Goal: Task Accomplishment & Management: Complete application form

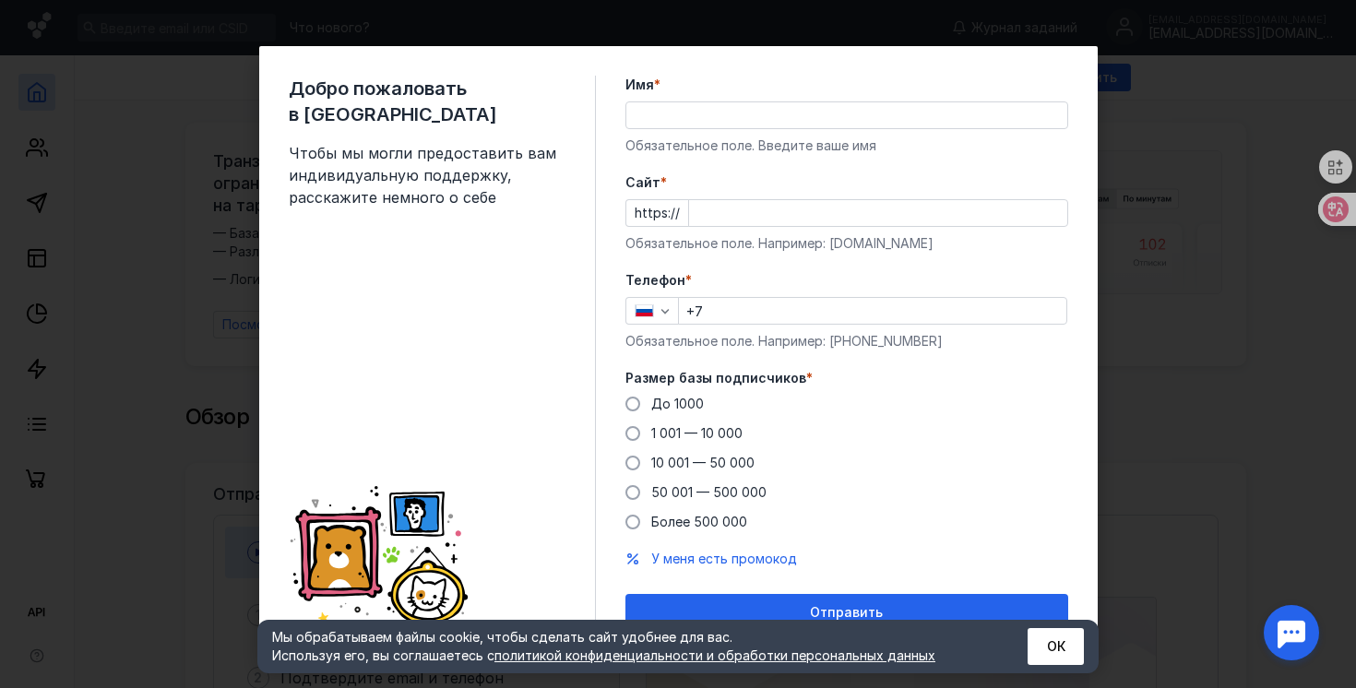
scroll to position [18, 0]
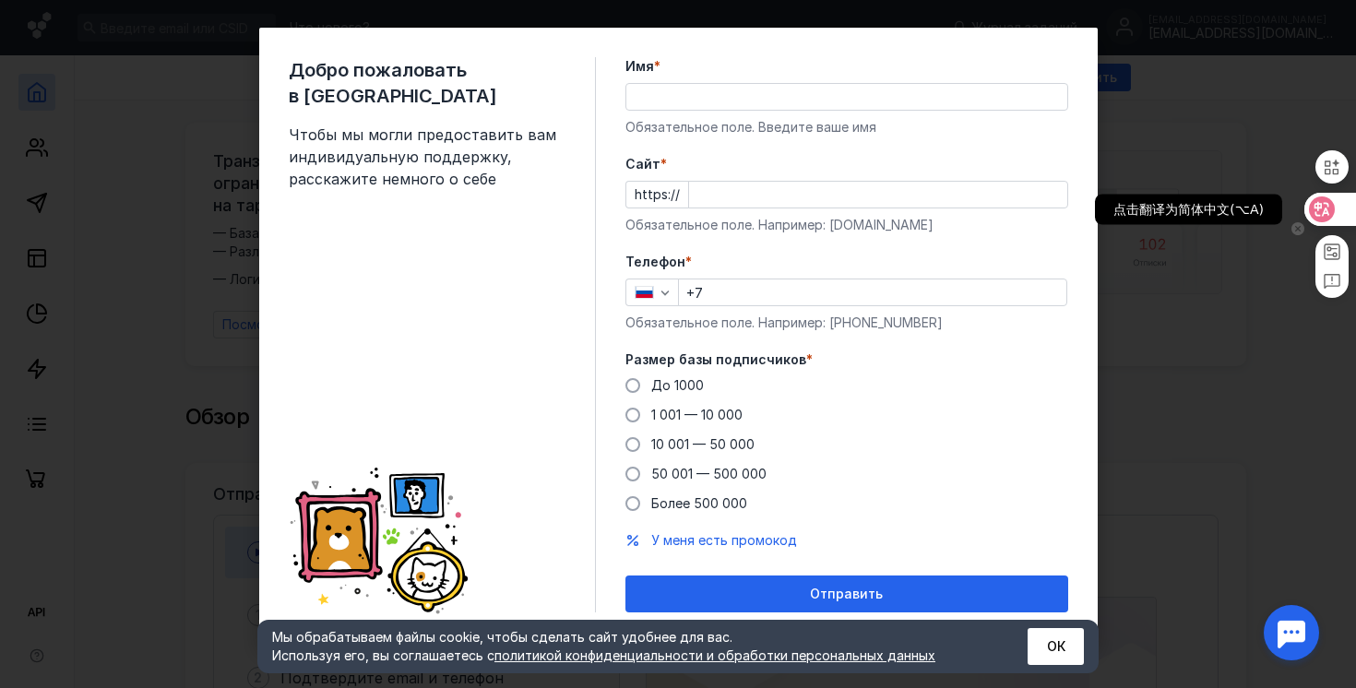
click at [1315, 205] on icon at bounding box center [1322, 209] width 18 height 18
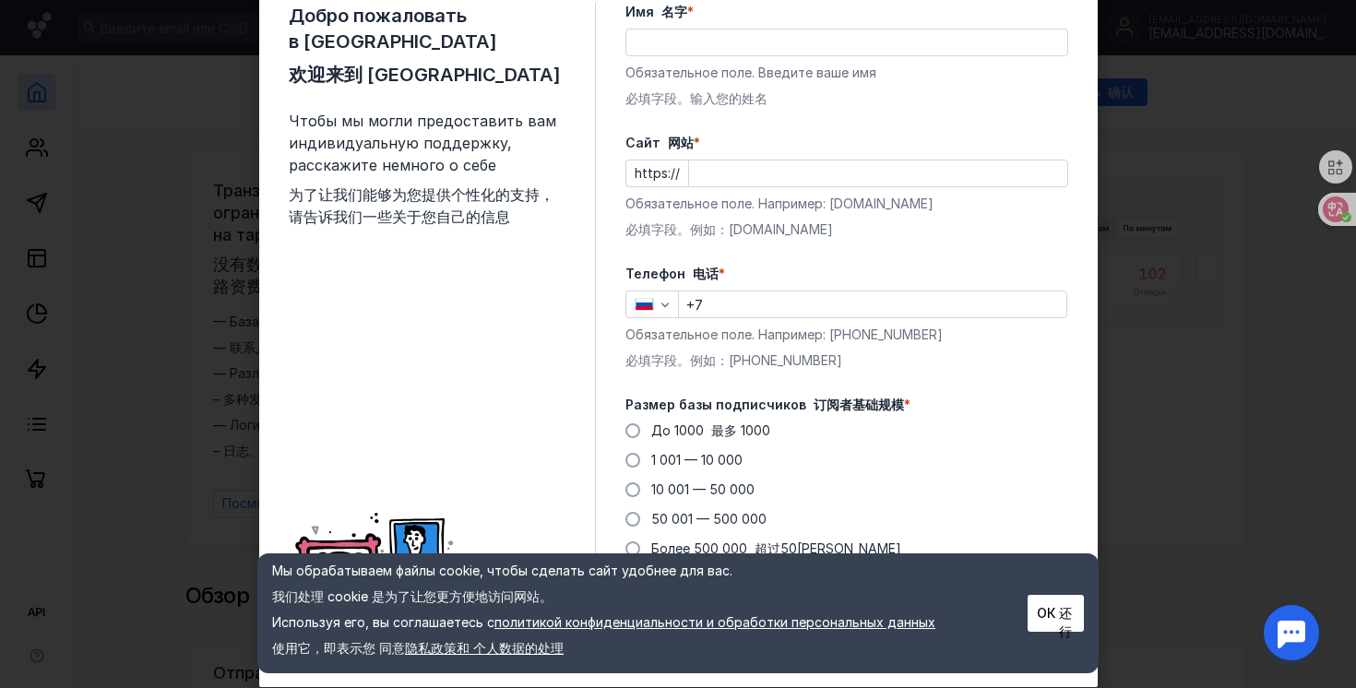
scroll to position [89, 0]
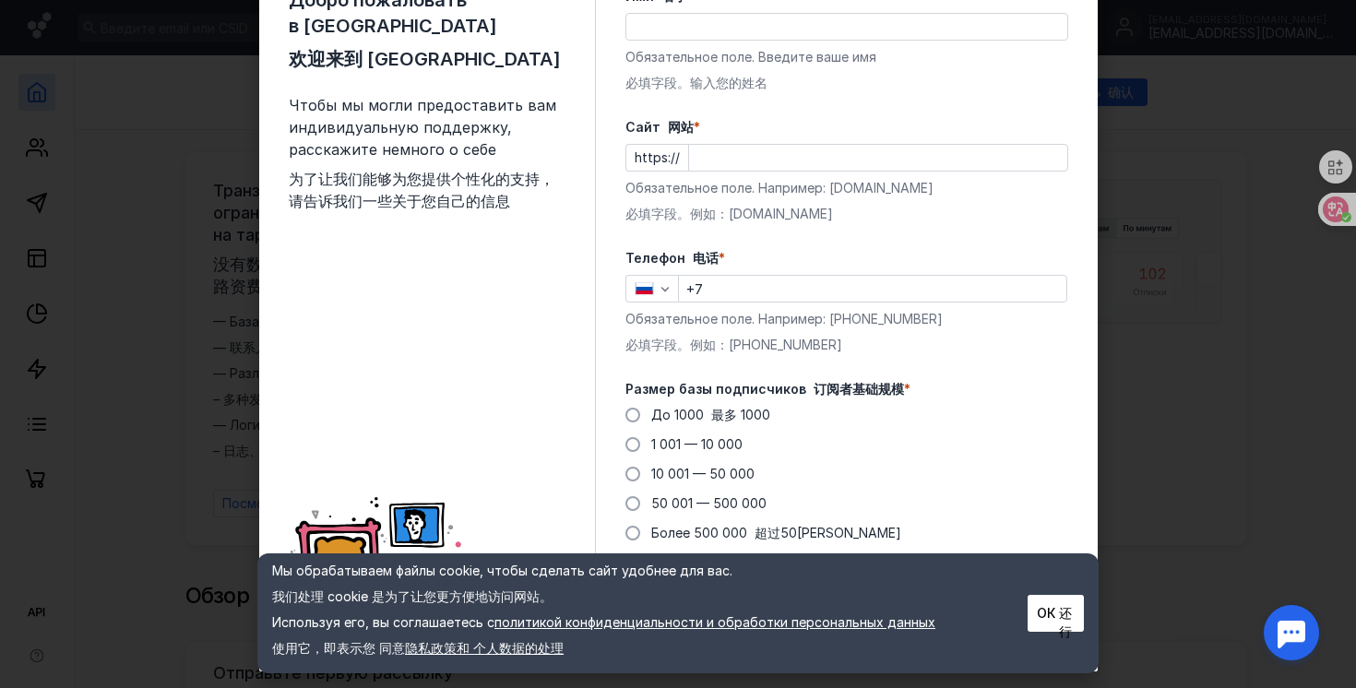
drag, startPoint x: 828, startPoint y: 341, endPoint x: 742, endPoint y: 353, distance: 87.5
click at [742, 353] on div "Обязательное поле. Например: [PHONE_NUMBER] 必填字段。例如：[PHONE_NUMBER]" at bounding box center [846, 336] width 443 height 52
drag, startPoint x: 744, startPoint y: 339, endPoint x: 832, endPoint y: 345, distance: 87.8
click at [832, 345] on div "Обязательное поле. Например: [PHONE_NUMBER] 必填字段。例如：[PHONE_NUMBER]" at bounding box center [846, 336] width 443 height 52
copy font "987 654 32 10"
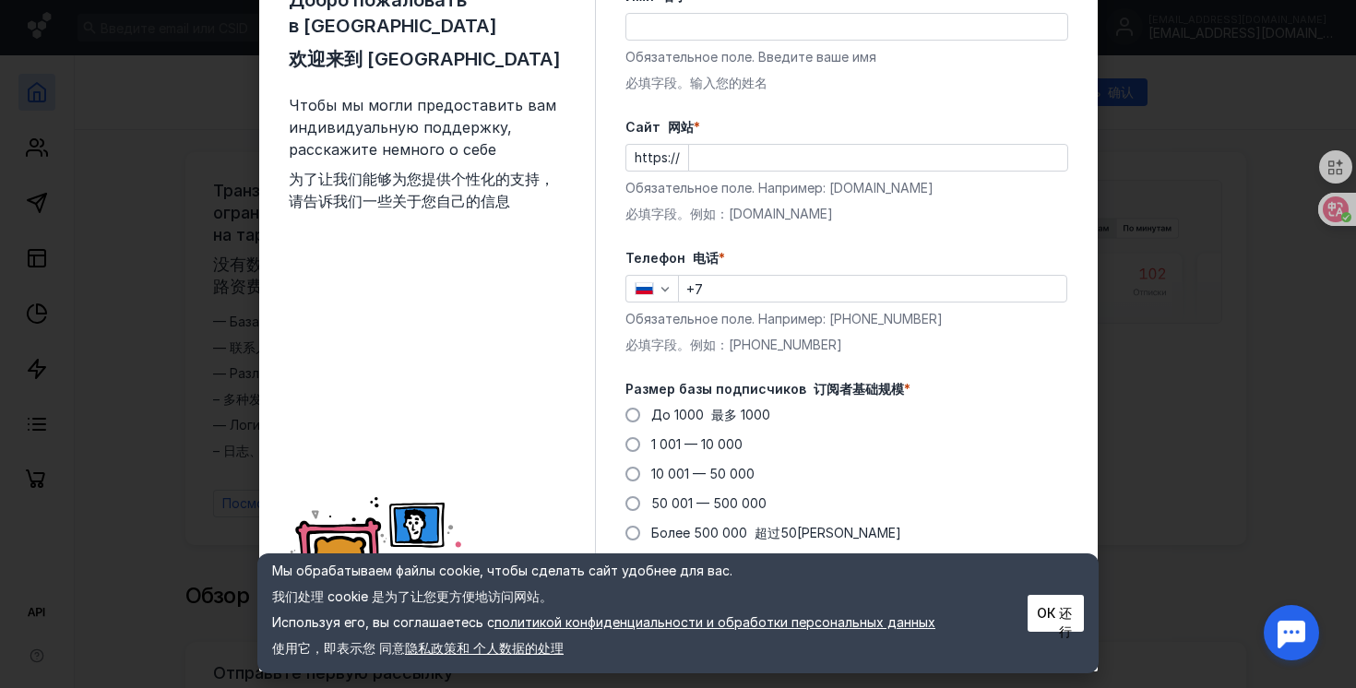
click at [728, 295] on input "+7" at bounding box center [872, 289] width 387 height 26
paste input "[PHONE_NUMBER]"
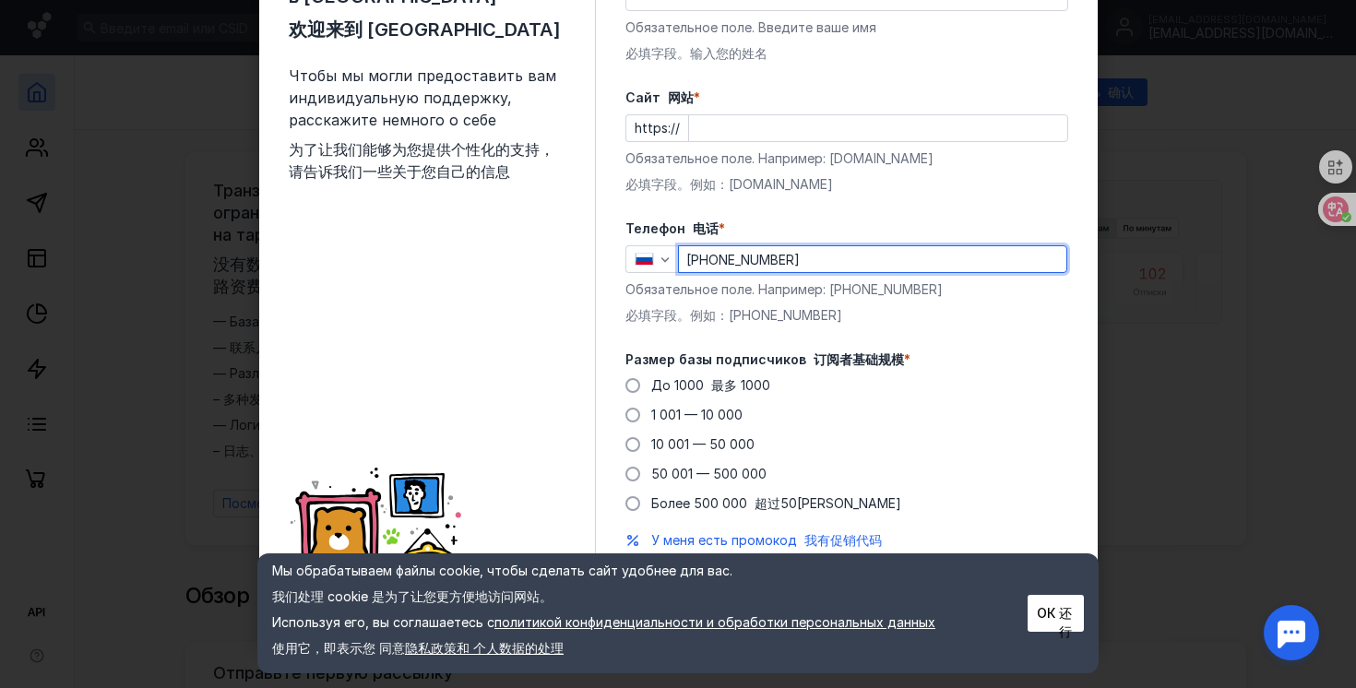
scroll to position [0, 0]
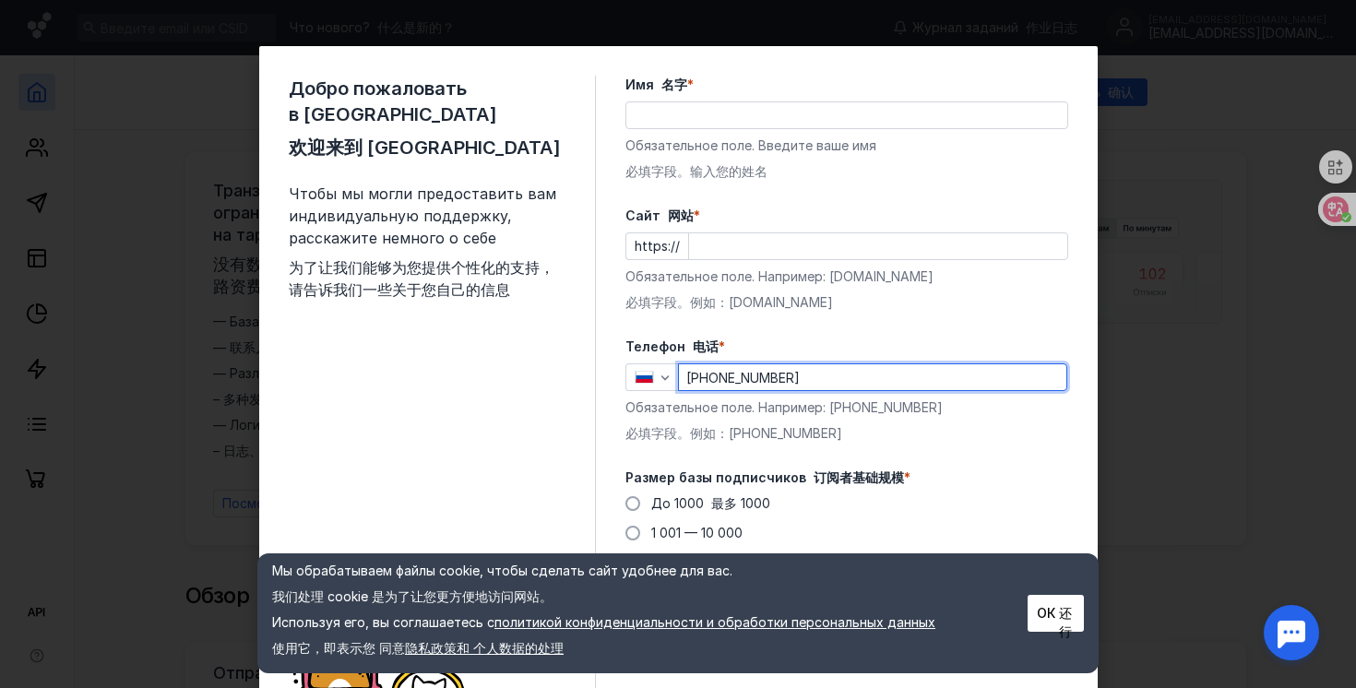
type input "[PHONE_NUMBER]"
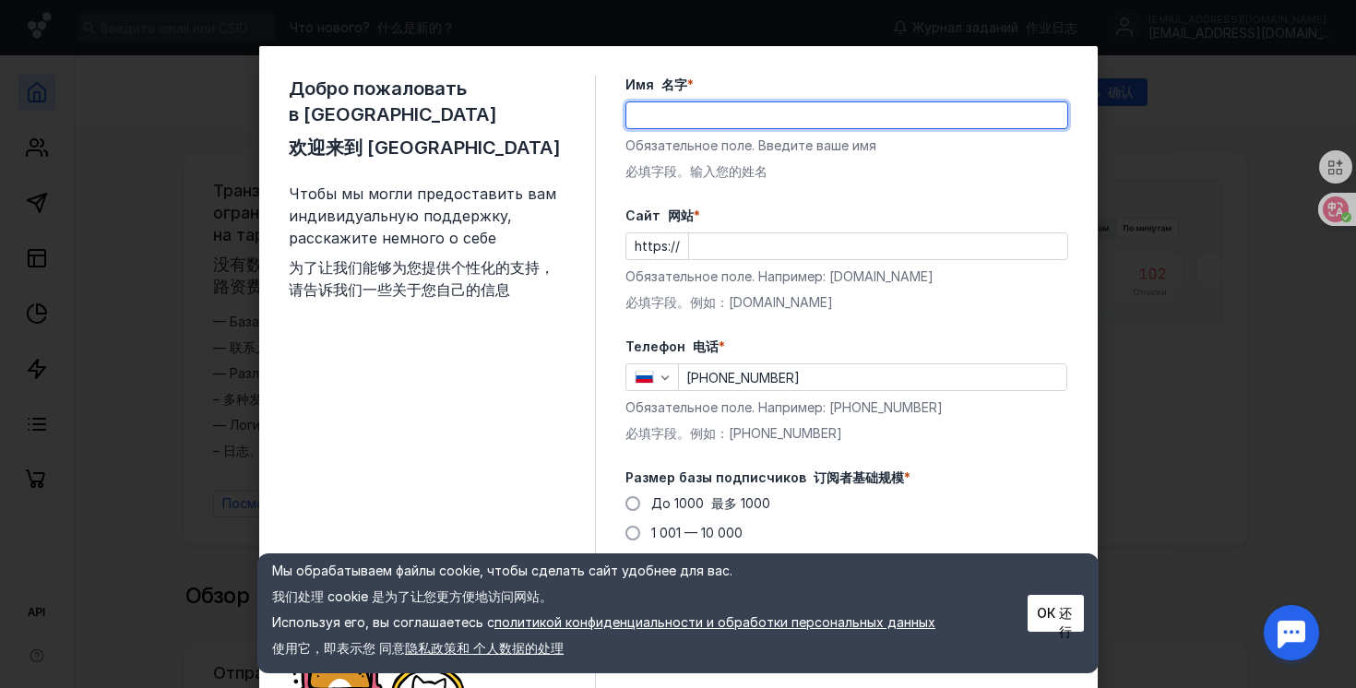
click at [708, 123] on input "Имя 名字 *" at bounding box center [846, 115] width 441 height 26
type input "[PERSON_NAME]"
click at [790, 246] on input "Cайт 网站 *" at bounding box center [878, 246] width 378 height 26
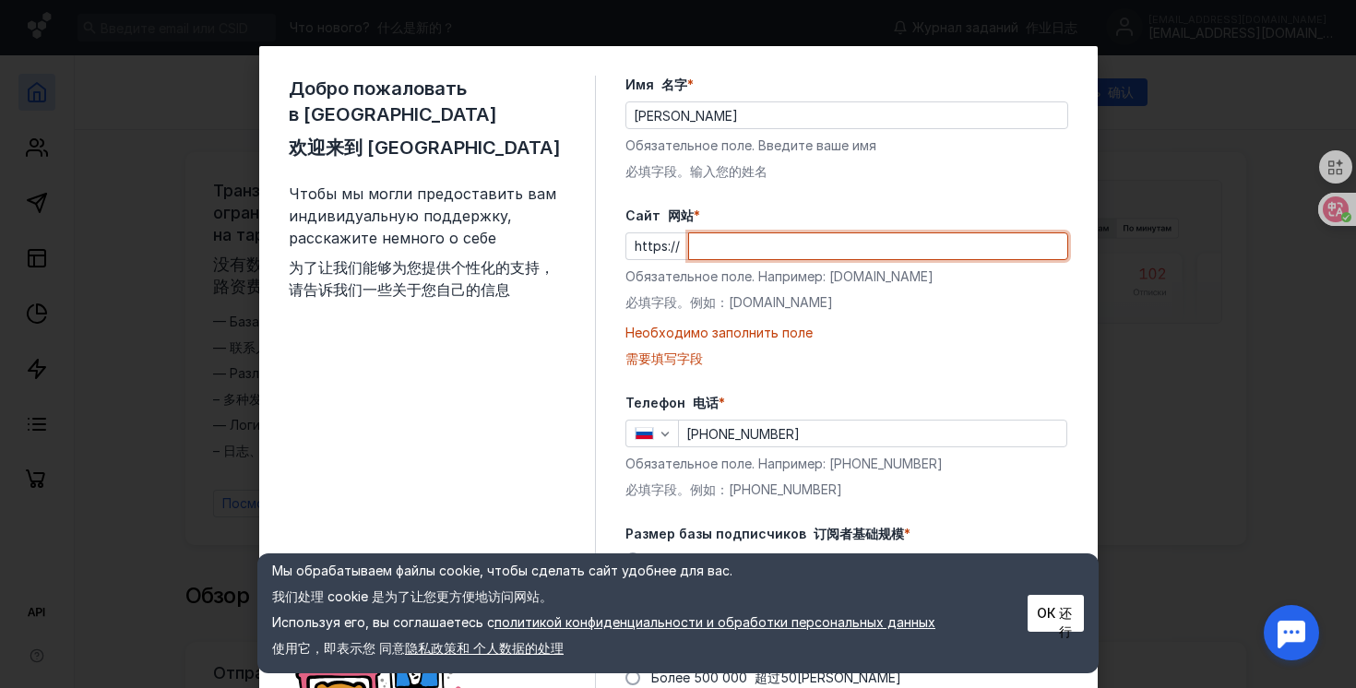
paste input "[DOMAIN_NAME][URL]"
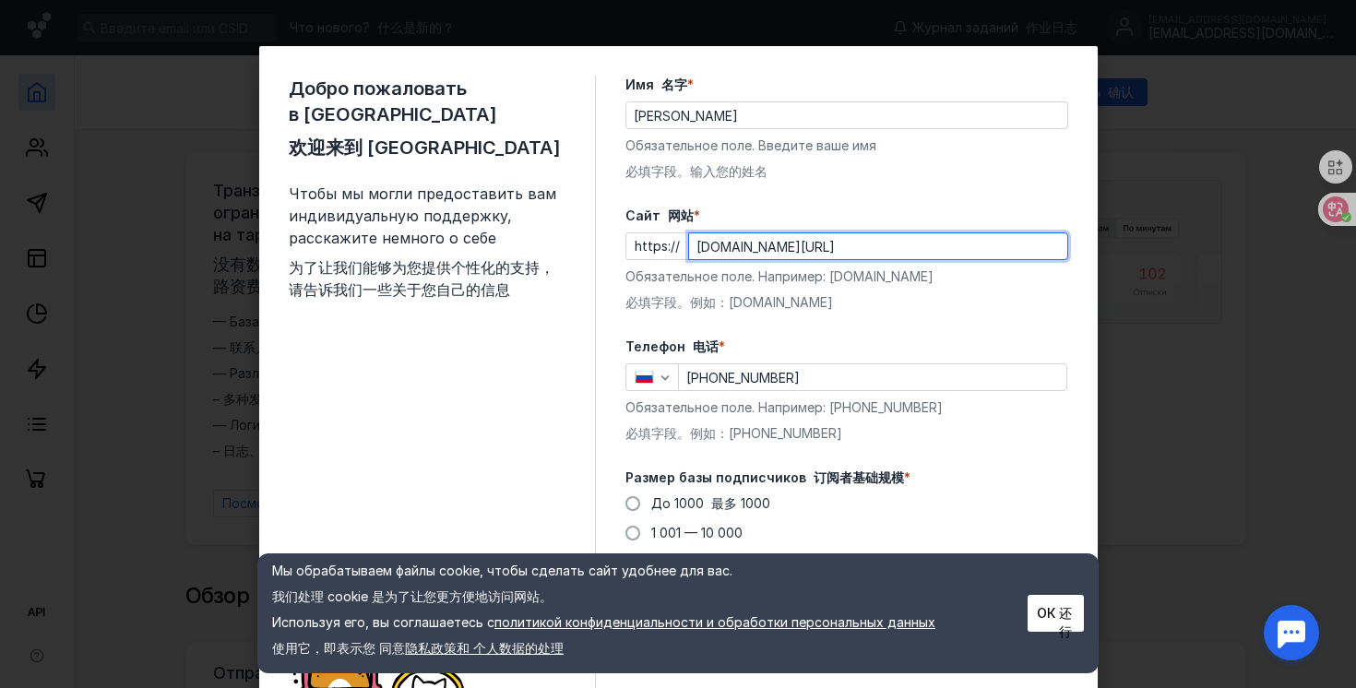
scroll to position [118, 0]
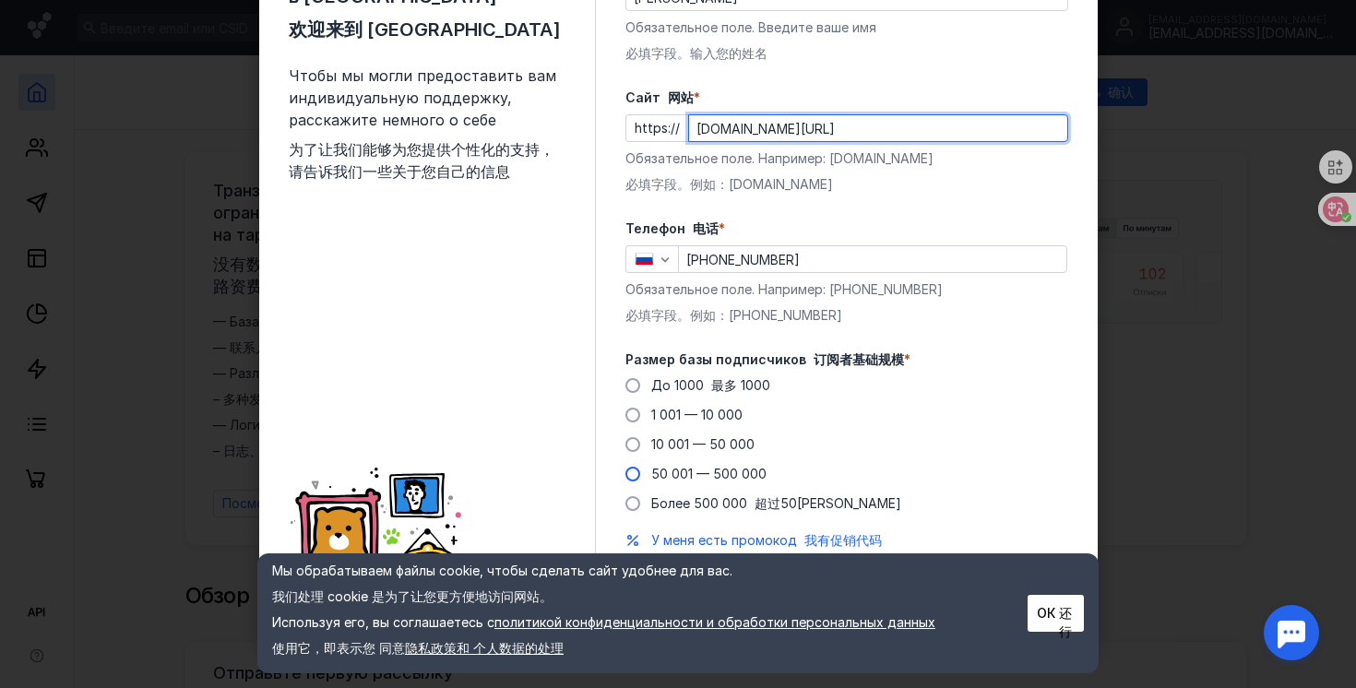
type input "[DOMAIN_NAME][URL]"
click at [629, 470] on span at bounding box center [632, 474] width 15 height 15
click at [0, 0] on input "50 001 — 500 000" at bounding box center [0, 0] width 0 height 0
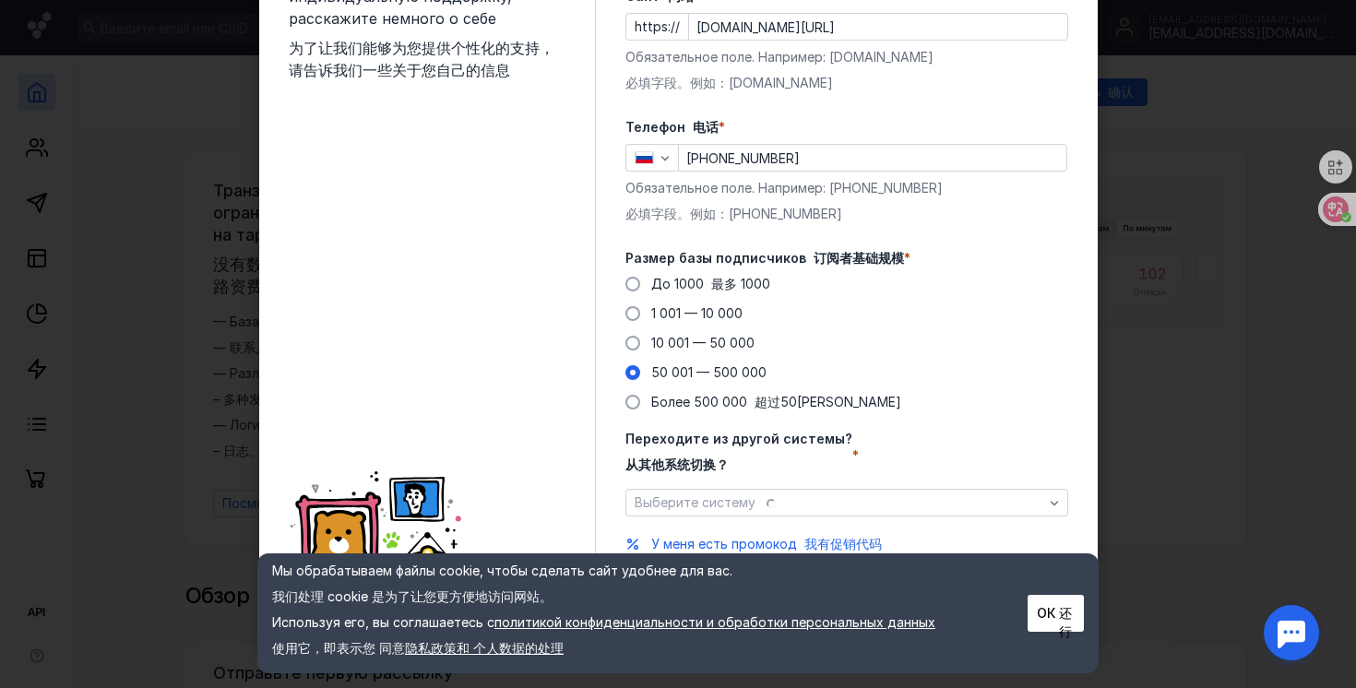
scroll to position [223, 0]
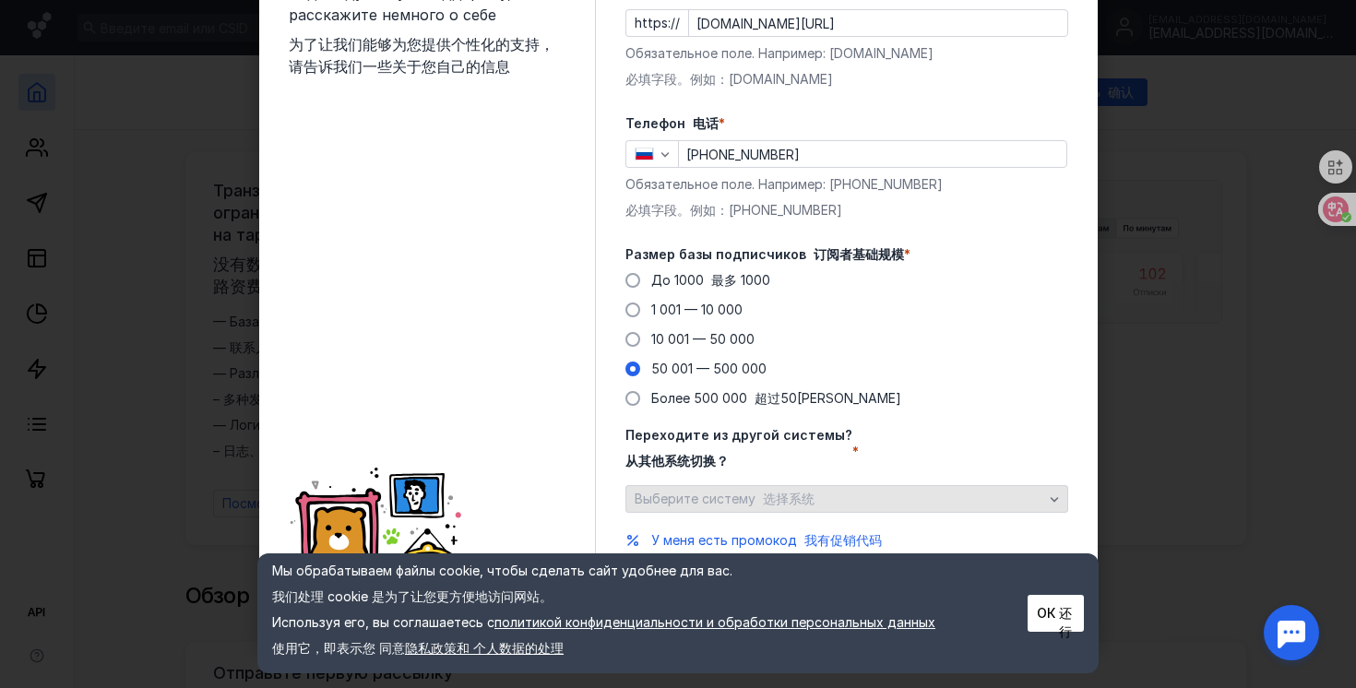
click at [930, 500] on div "Выберите систему 选择系统" at bounding box center [839, 500] width 418 height 16
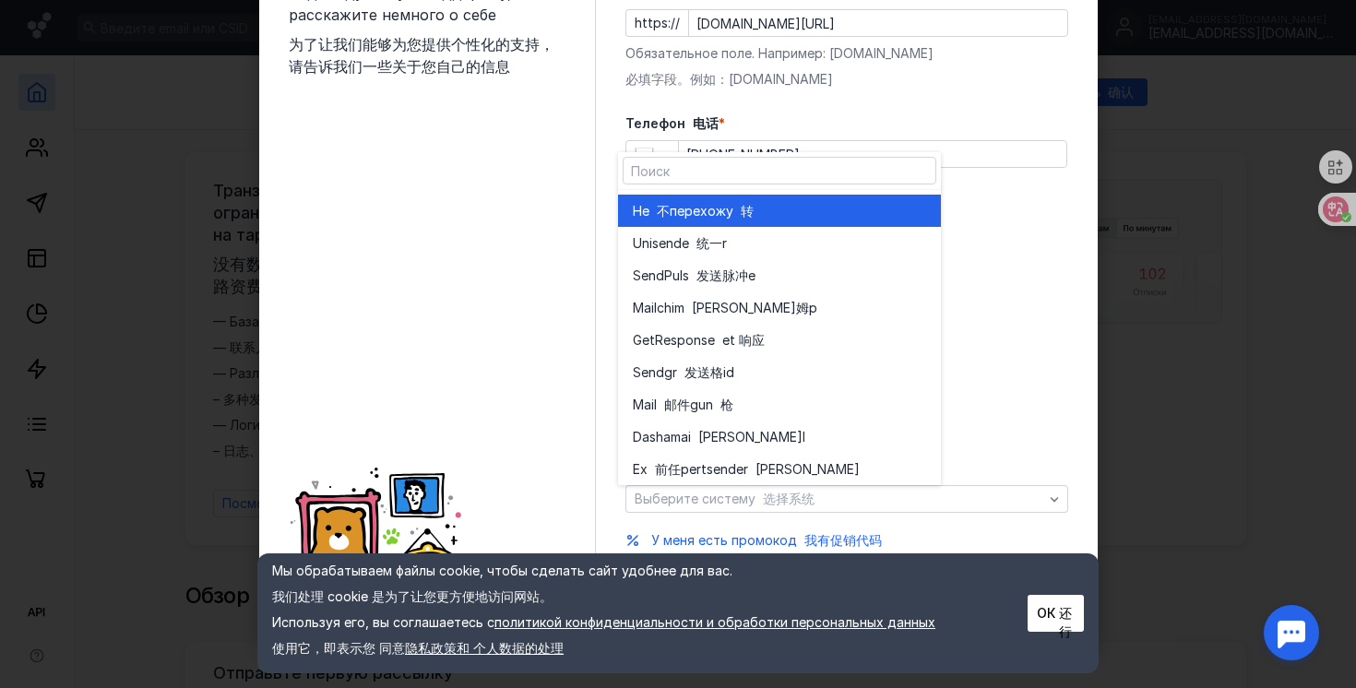
click at [781, 220] on div "Не 不 перехожу 转" at bounding box center [779, 211] width 293 height 18
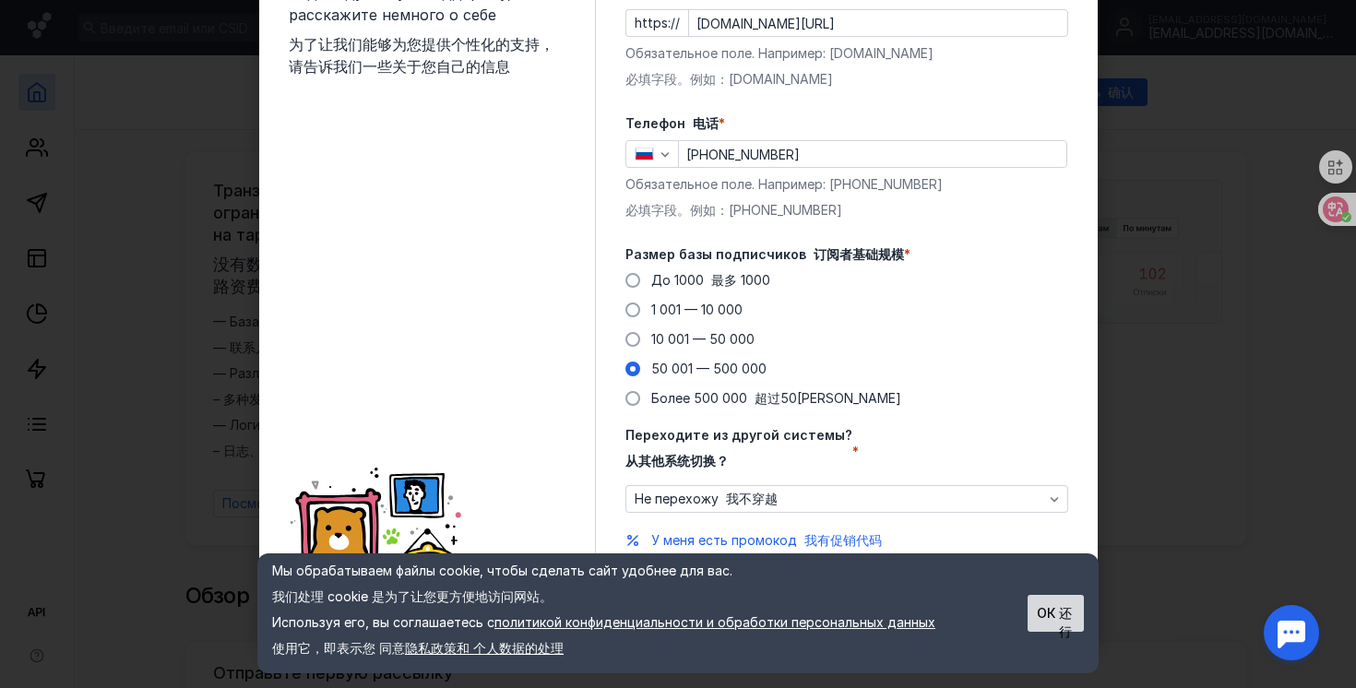
click at [1049, 617] on button "ОК 还行" at bounding box center [1056, 613] width 56 height 37
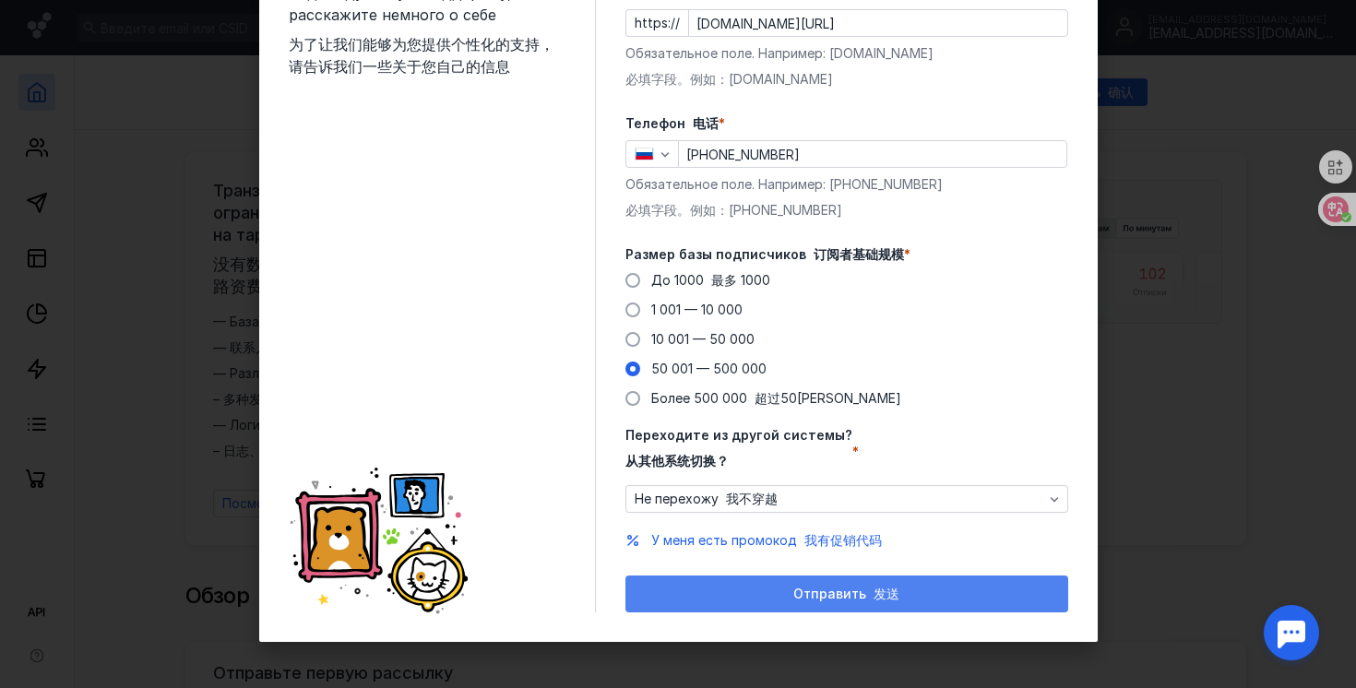
click at [866, 600] on font "submit" at bounding box center [869, 594] width 7 height 16
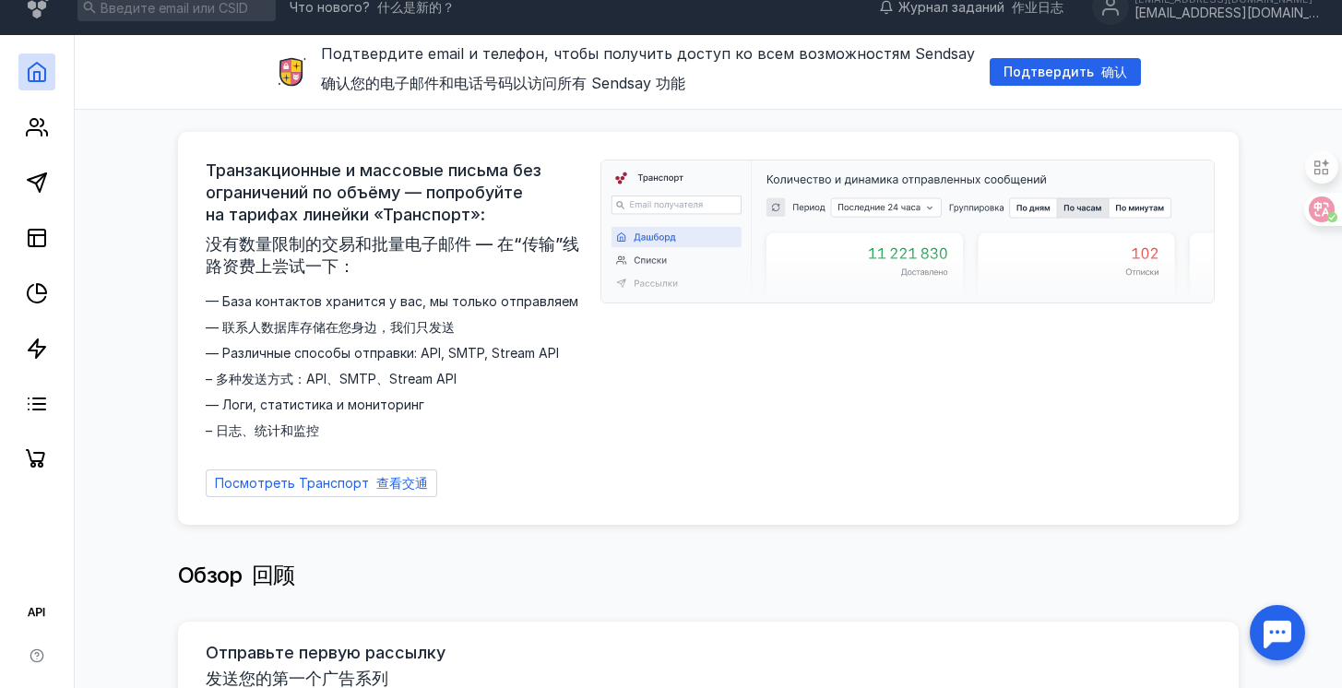
scroll to position [0, 0]
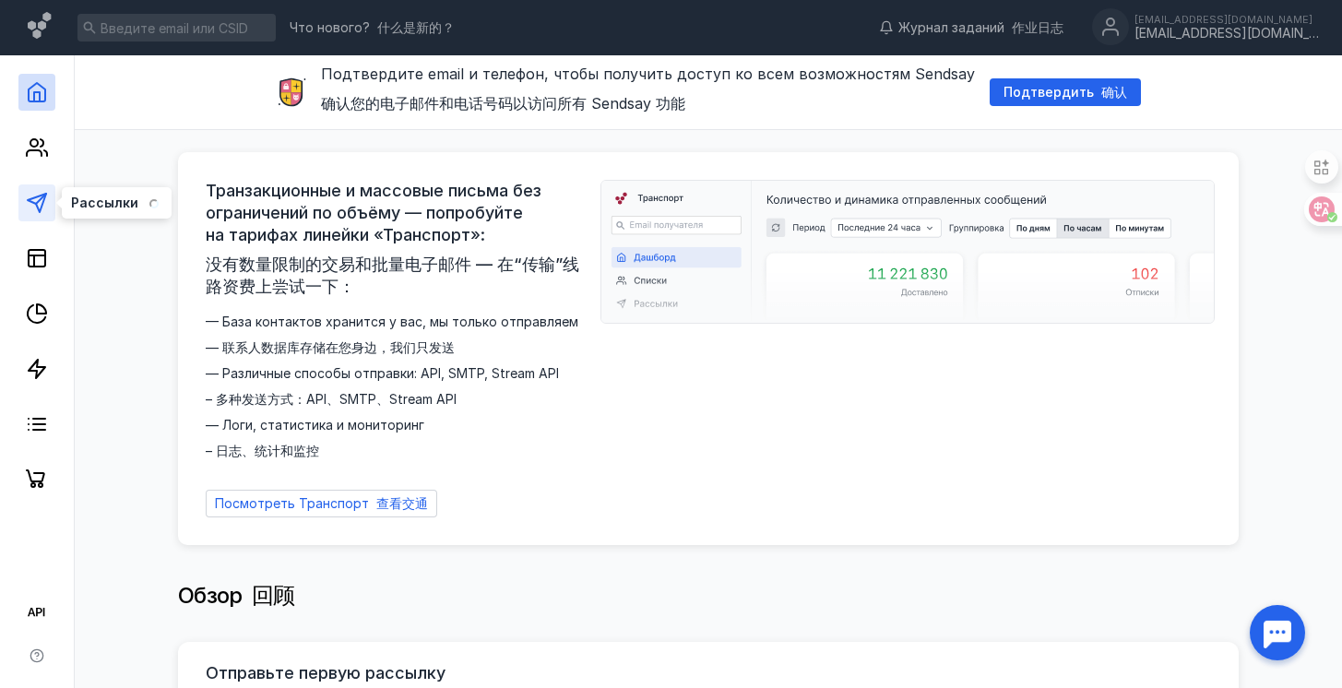
click at [42, 200] on icon at bounding box center [37, 203] width 22 height 22
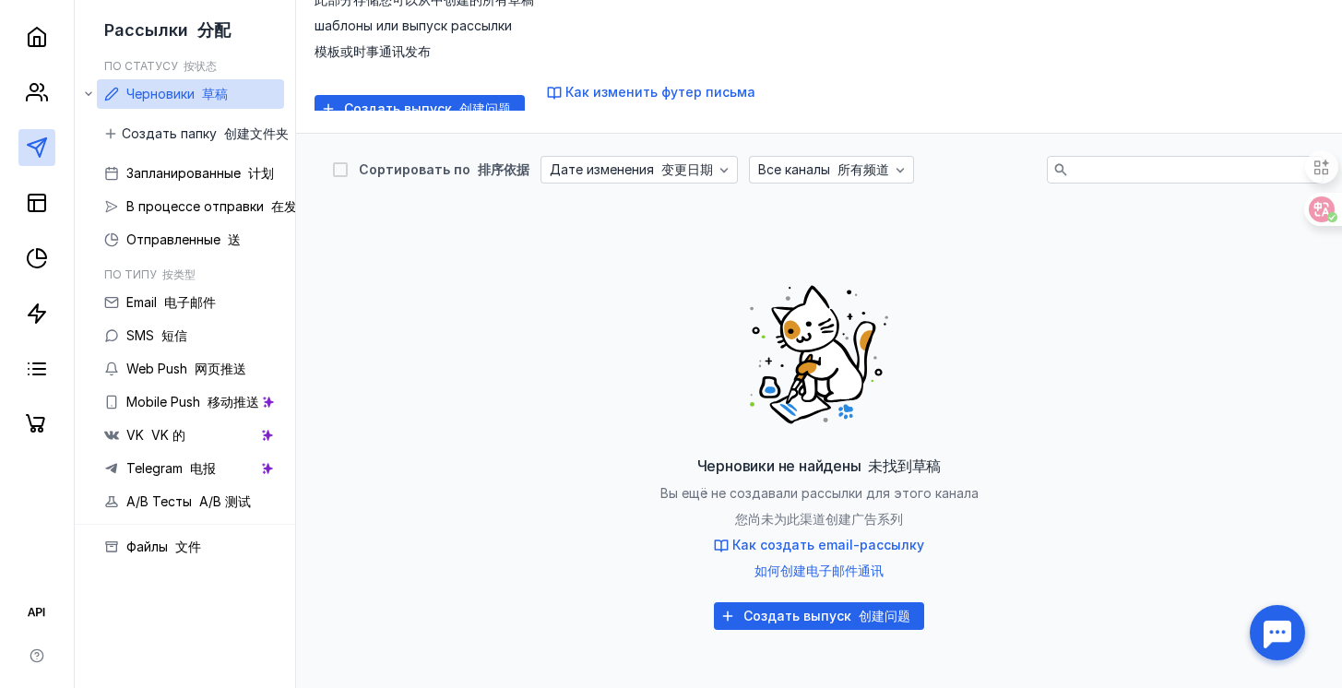
scroll to position [246, 0]
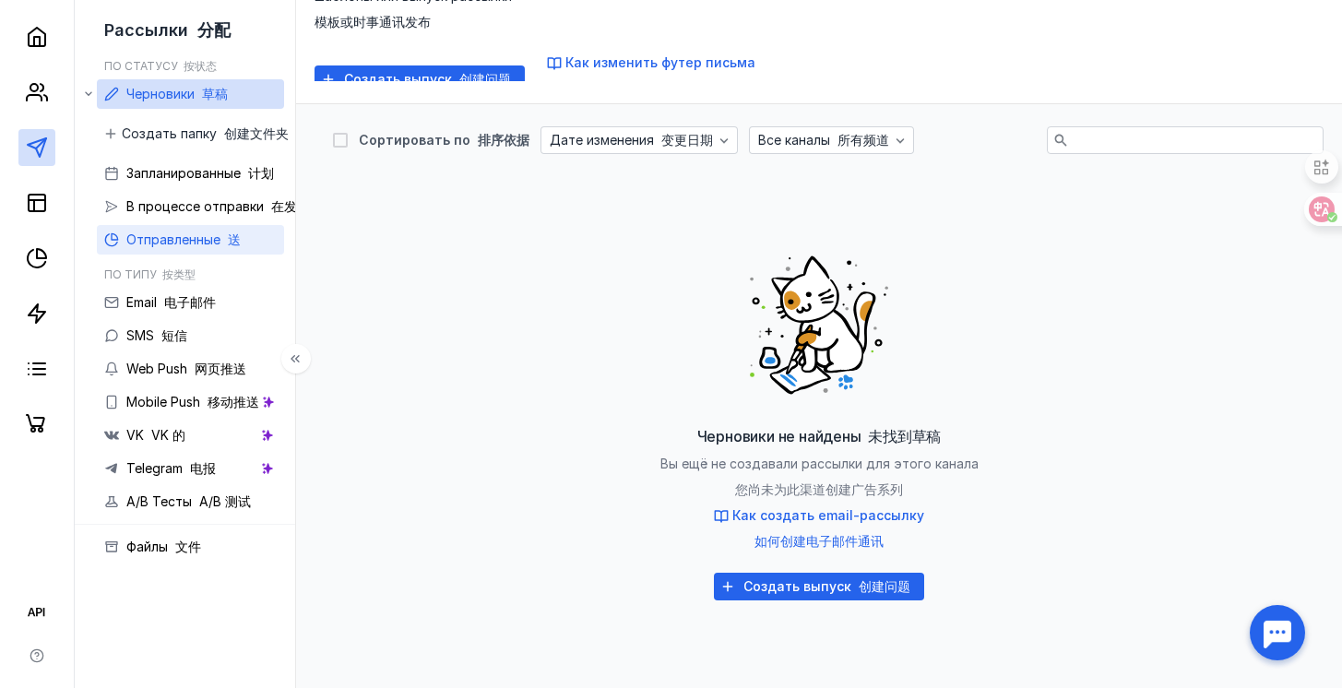
click at [184, 242] on span "Отправленные 送" at bounding box center [183, 240] width 114 height 16
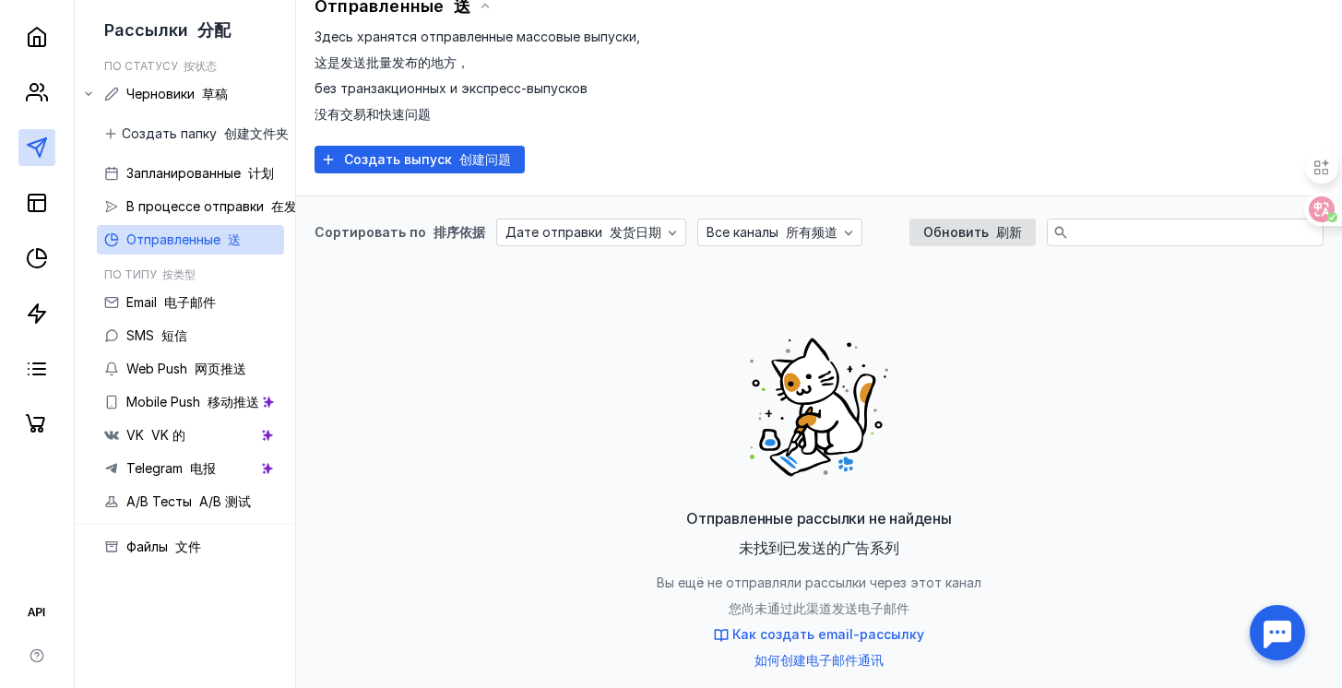
scroll to position [149, 0]
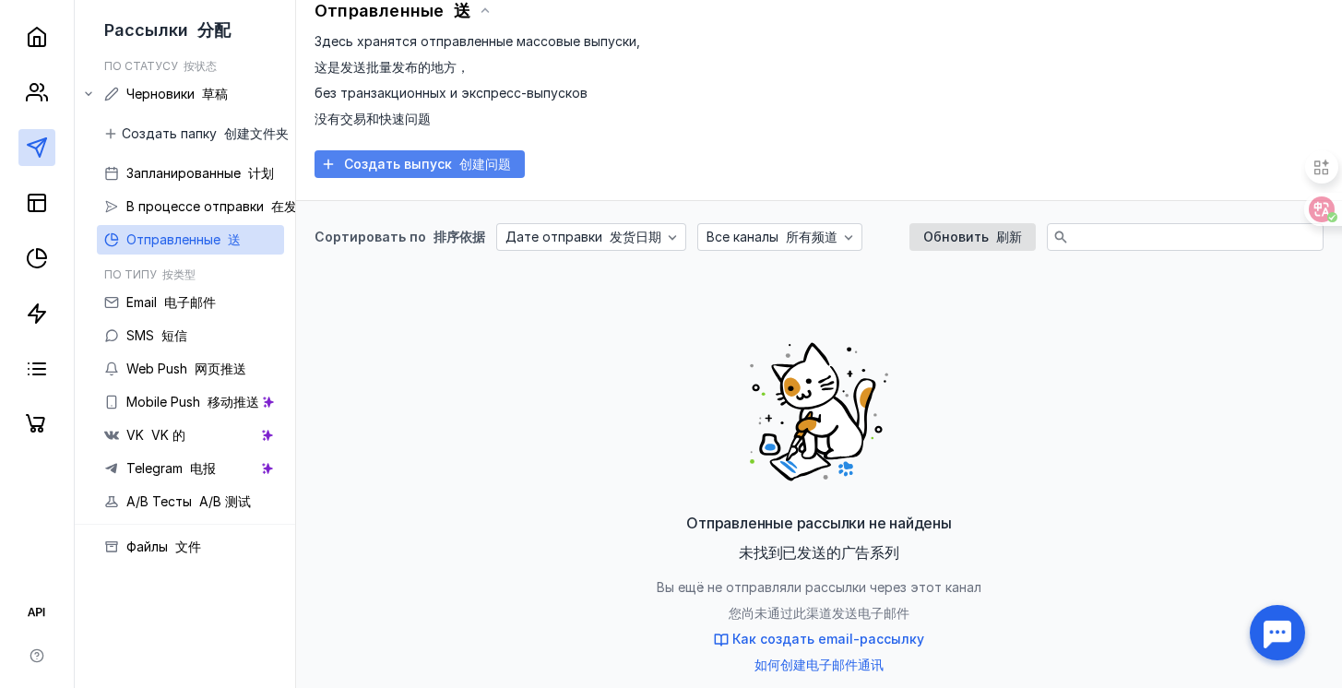
click at [442, 157] on span "Создать выпуск 创建问题" at bounding box center [427, 165] width 167 height 16
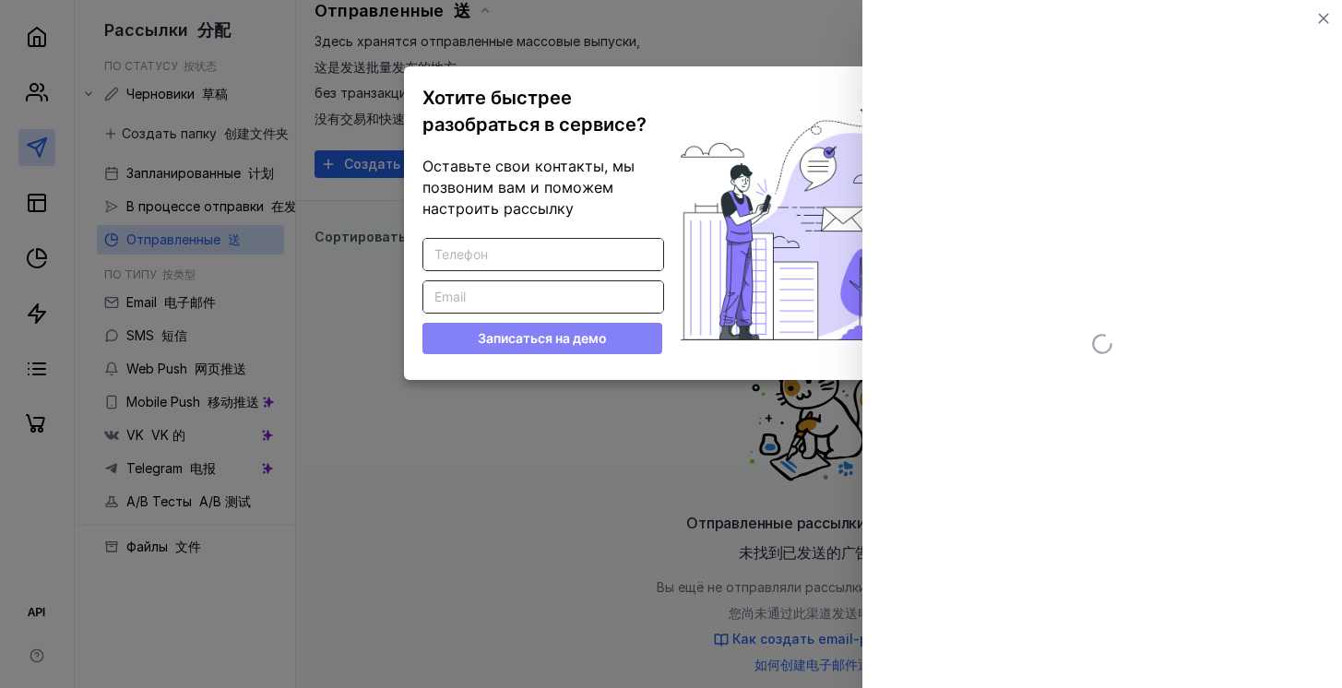
scroll to position [0, 0]
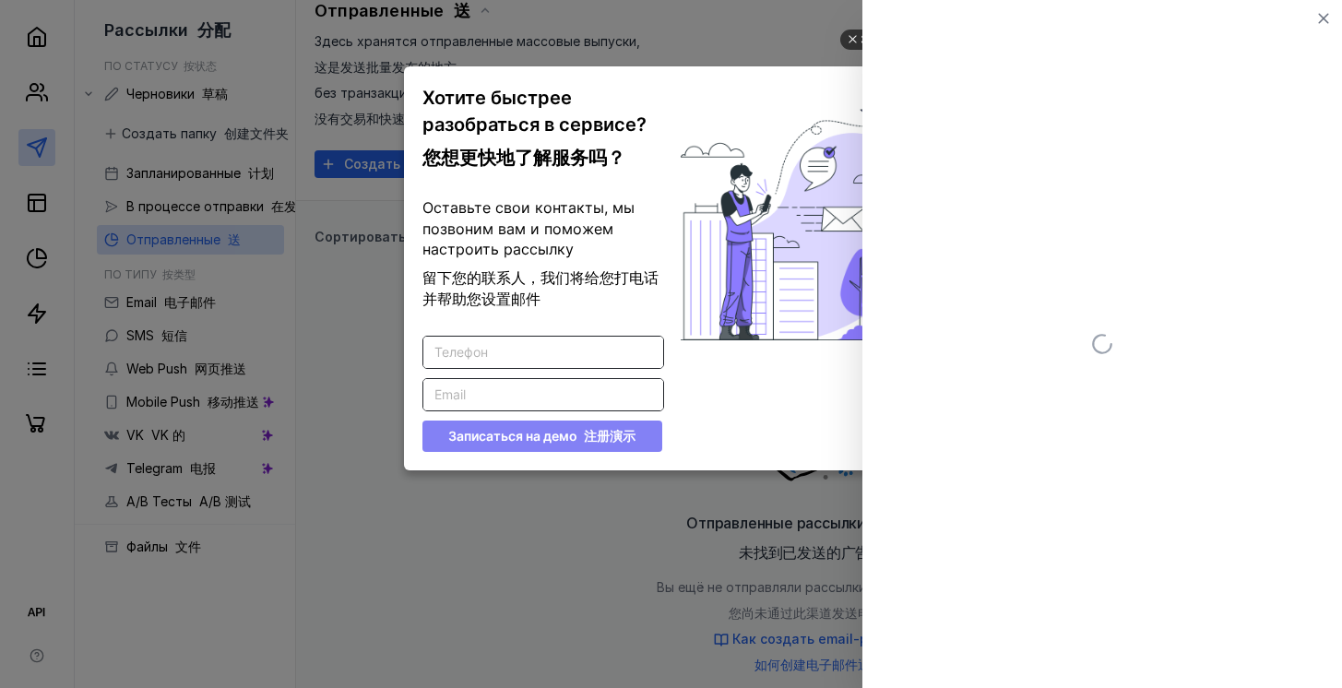
click at [852, 37] on div at bounding box center [851, 39] width 9 height 9
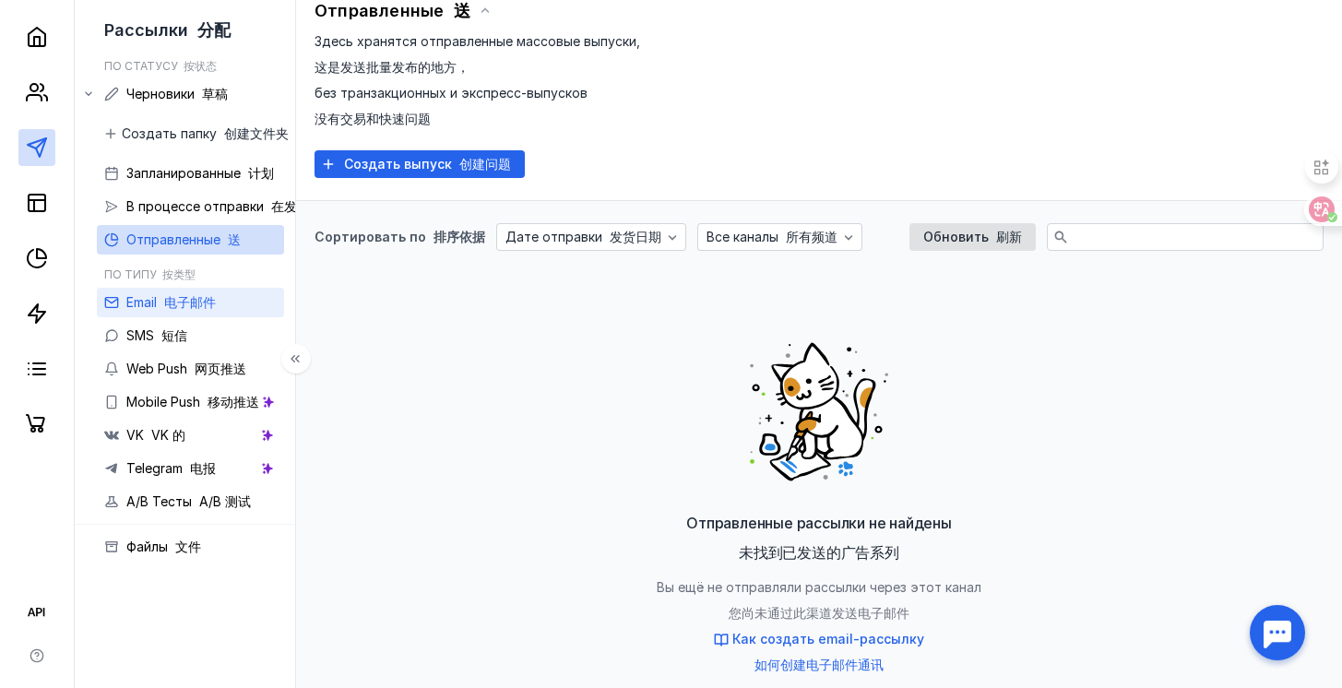
click at [190, 310] on div "Email 电子邮件" at bounding box center [170, 303] width 89 height 22
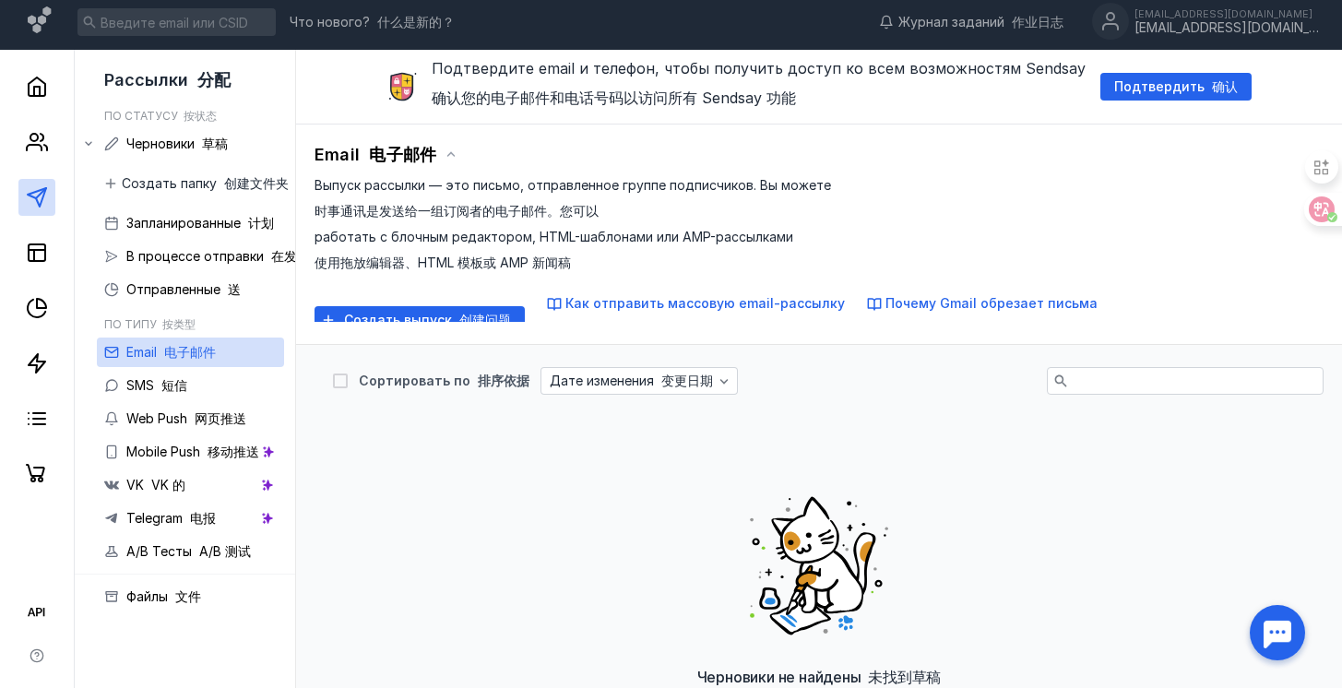
scroll to position [7, 0]
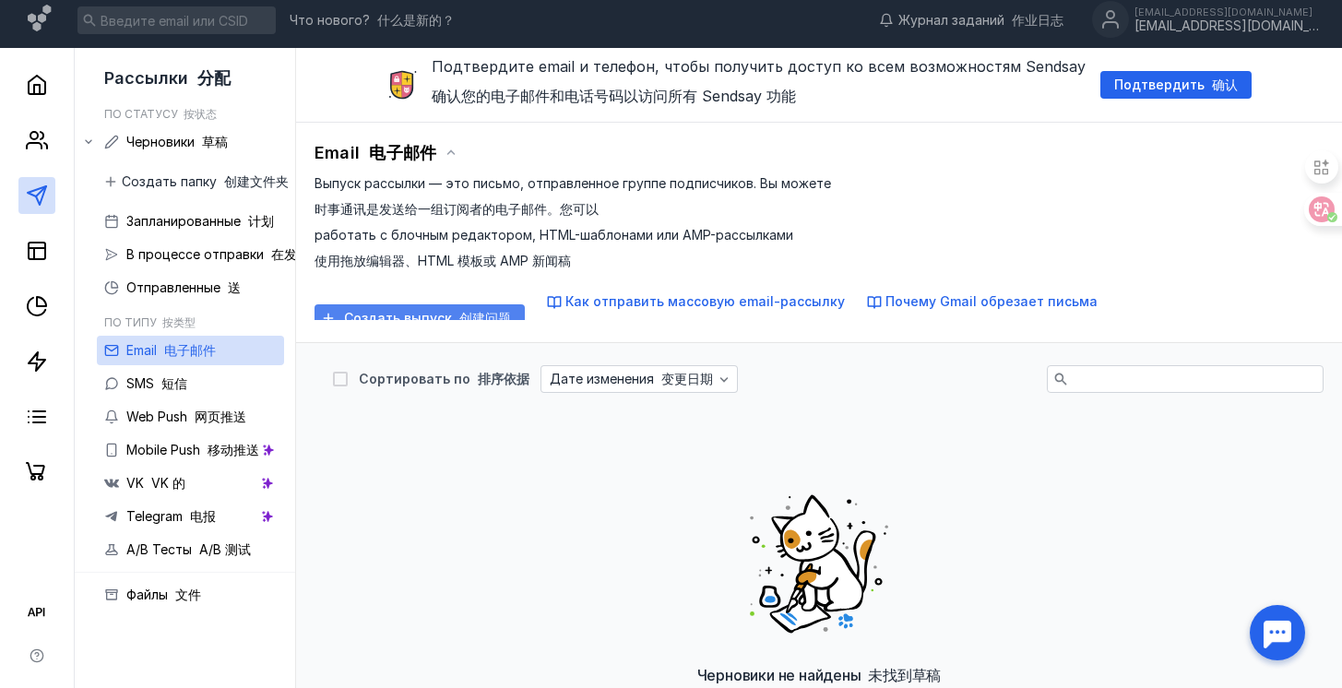
click at [431, 306] on div "Создать выпуск 创建问题" at bounding box center [420, 318] width 210 height 28
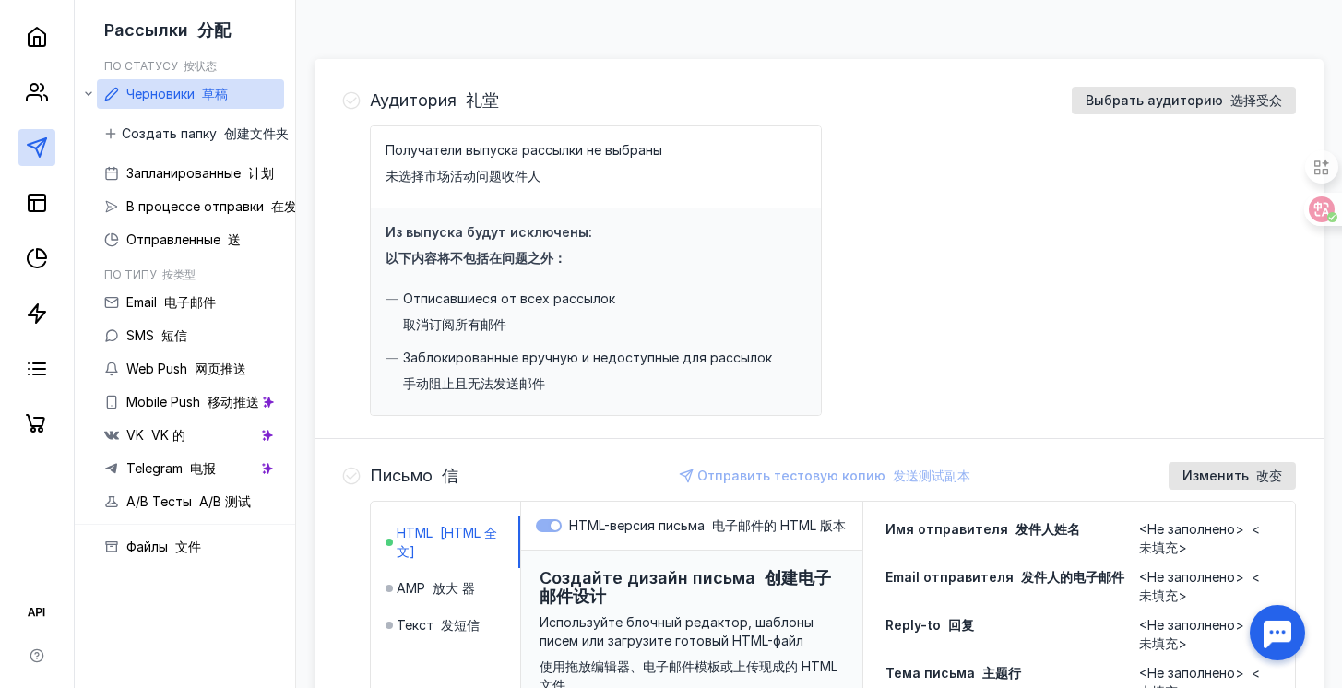
scroll to position [90, 0]
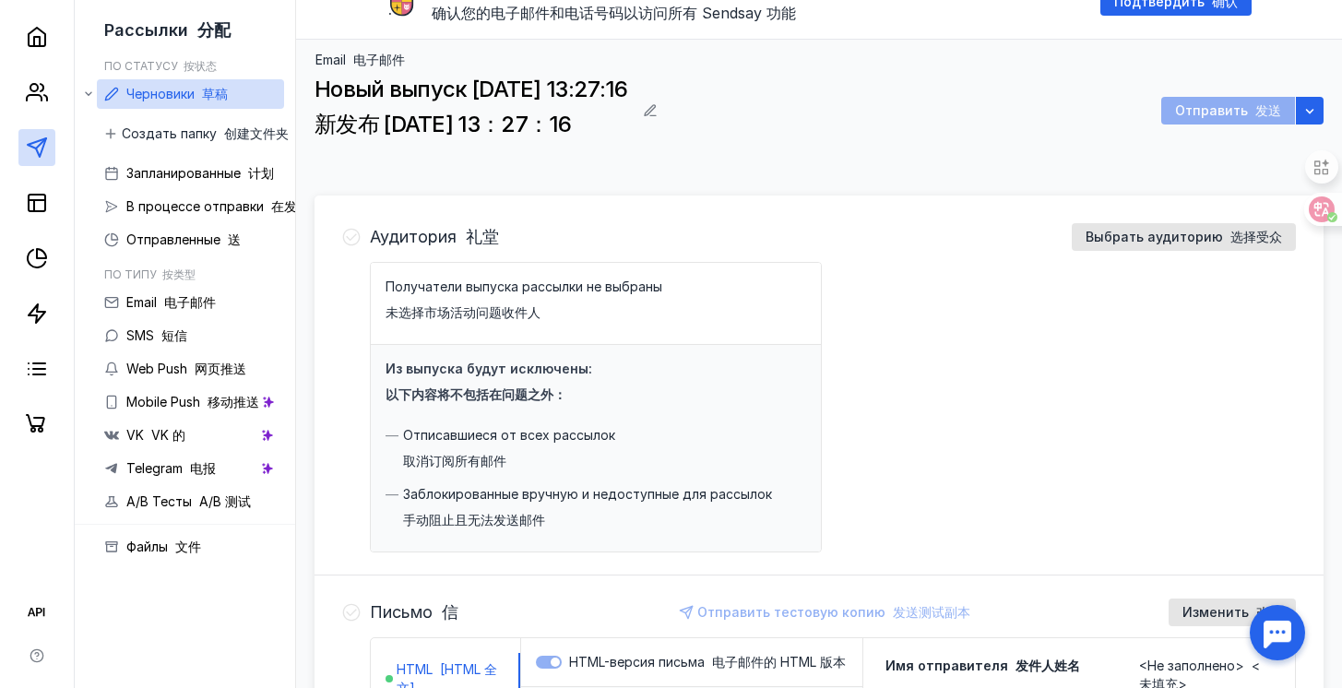
click at [353, 241] on icon at bounding box center [351, 237] width 18 height 18
click at [1235, 248] on div "Выбрать аудиторию 选择受众" at bounding box center [1184, 237] width 224 height 28
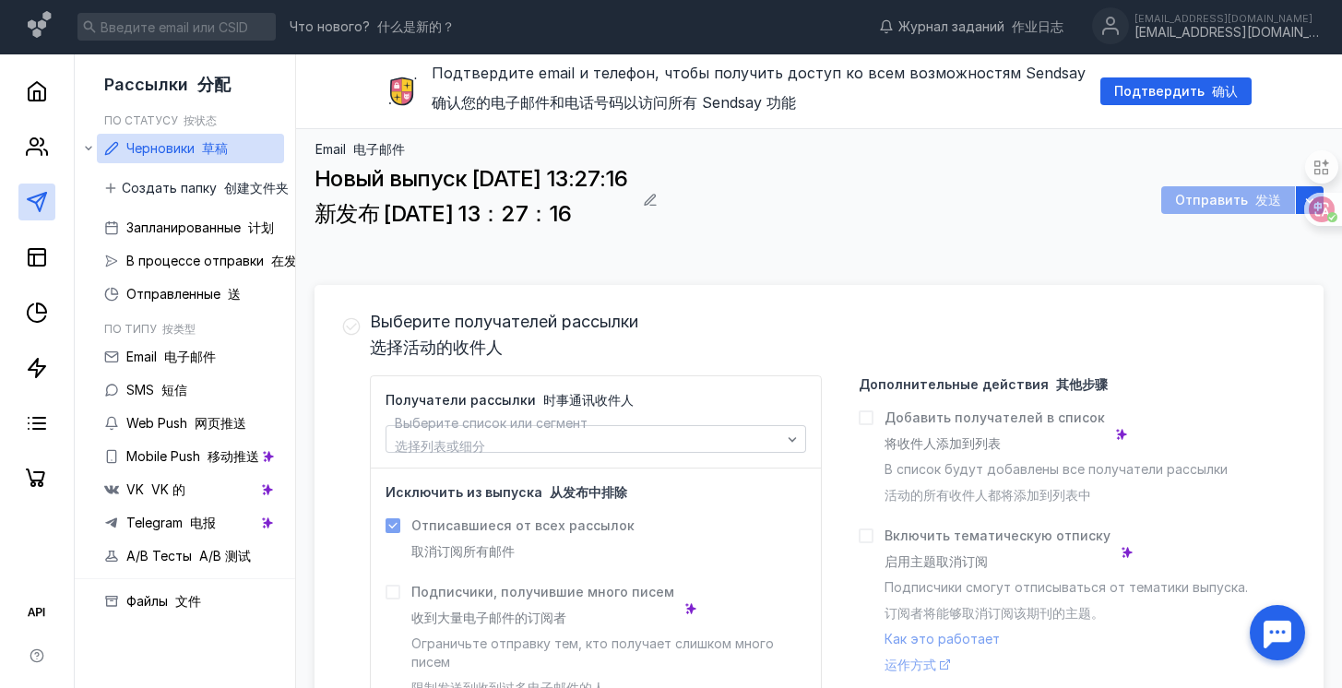
scroll to position [0, 0]
